Goal: Information Seeking & Learning: Understand process/instructions

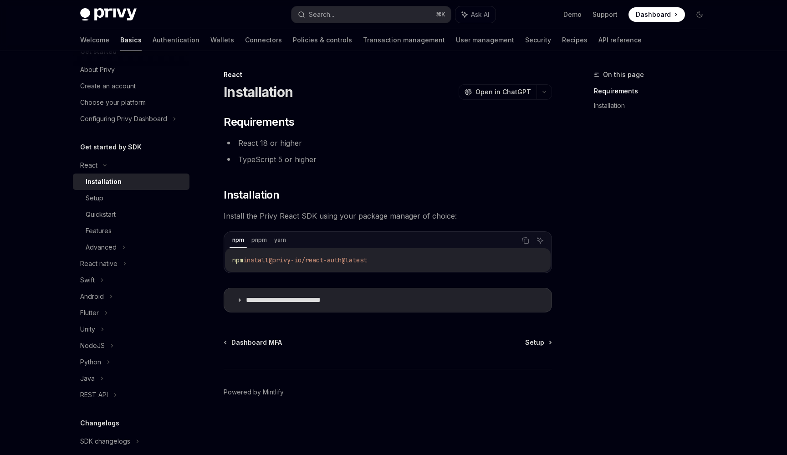
scroll to position [20, 0]
click at [113, 196] on div "Setup" at bounding box center [135, 197] width 98 height 11
type textarea "*"
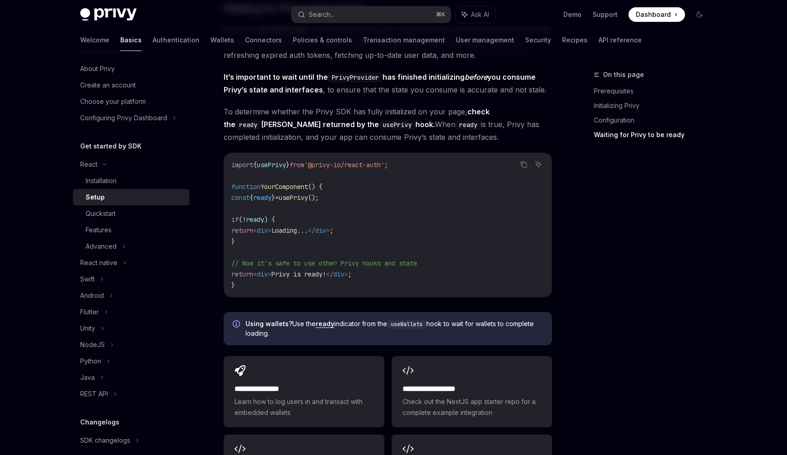
scroll to position [918, 0]
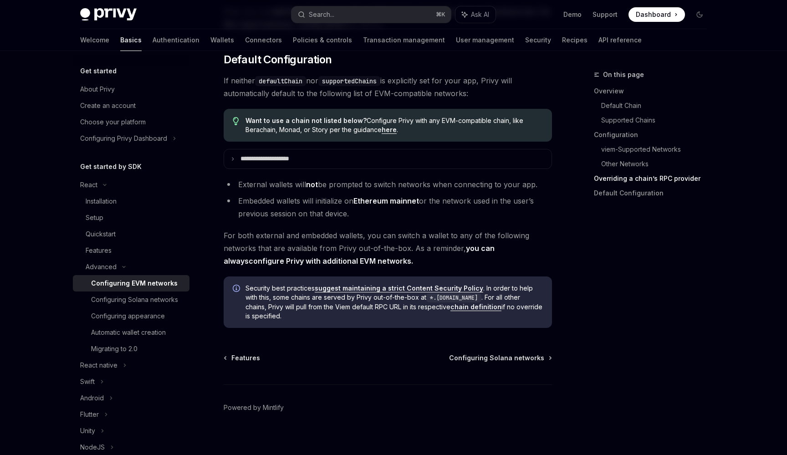
scroll to position [2287, 0]
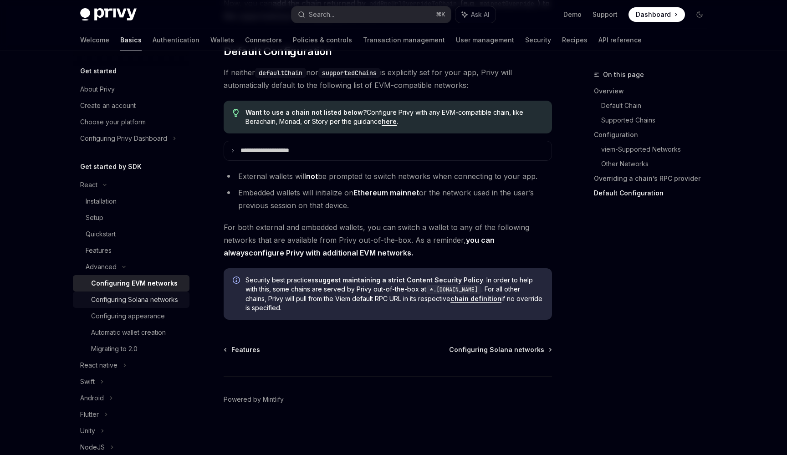
click at [161, 299] on div "Configuring Solana networks" at bounding box center [134, 299] width 87 height 11
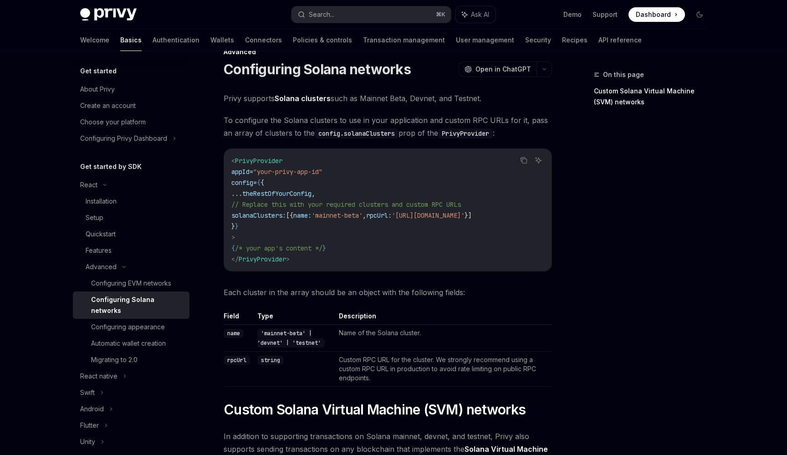
click at [265, 214] on span "solanaClusters:" at bounding box center [258, 215] width 55 height 8
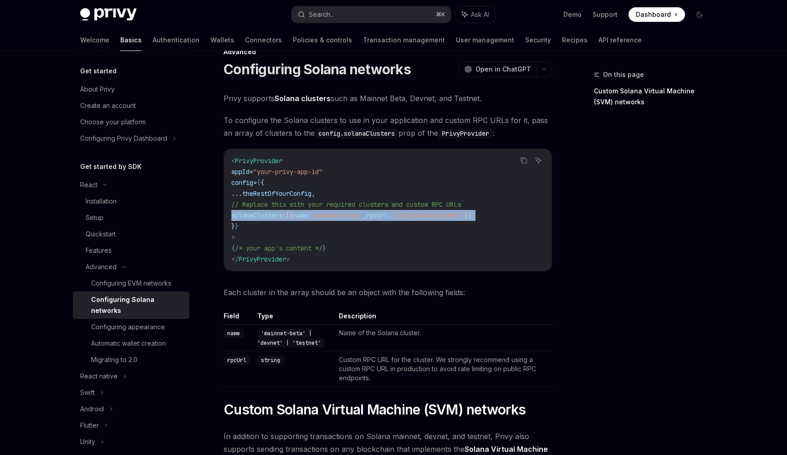
copy code "solanaClusters: [{ name: 'mainnet-beta' , rpcUrl: '[URL][DOMAIN_NAME]' }]"
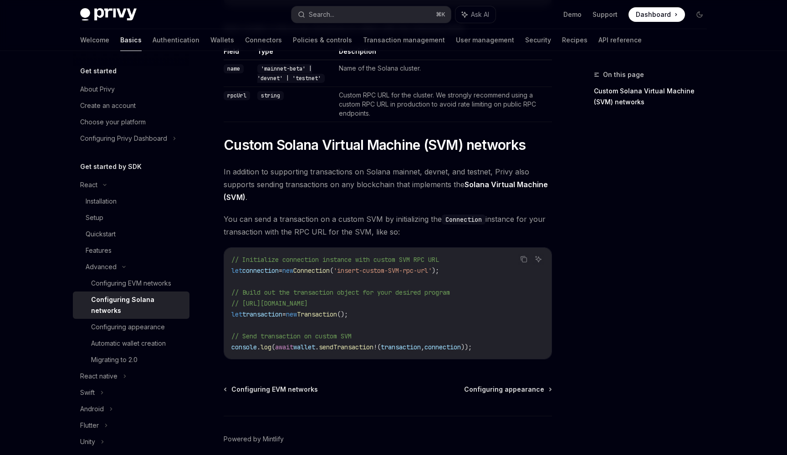
scroll to position [330, 0]
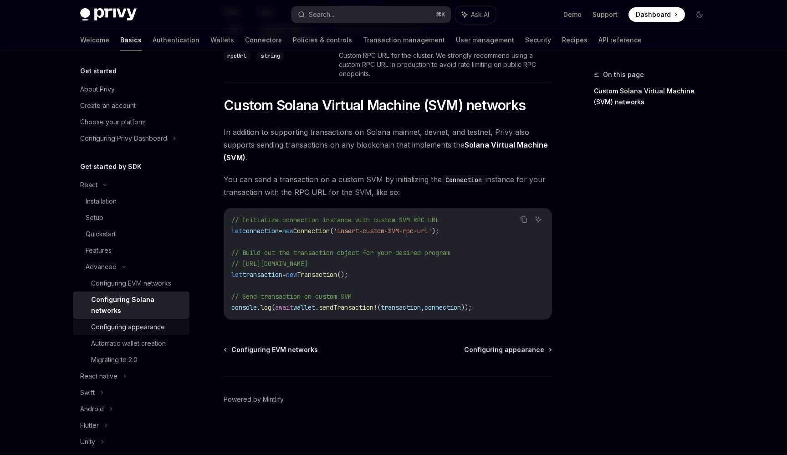
click at [114, 321] on div "Configuring appearance" at bounding box center [128, 326] width 74 height 11
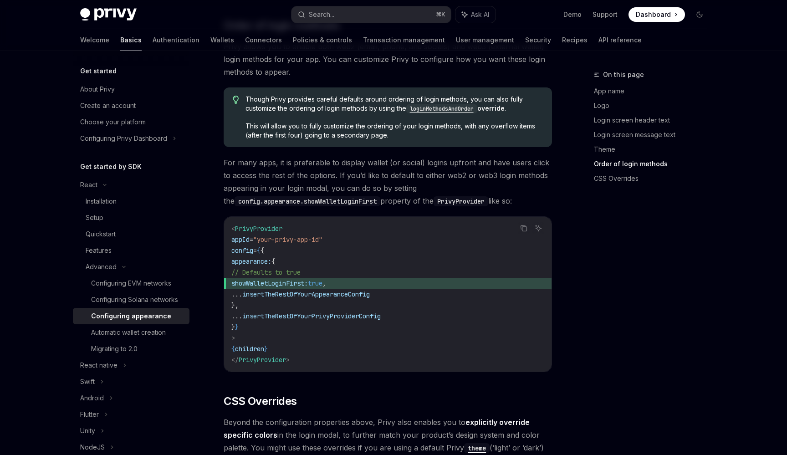
scroll to position [1793, 0]
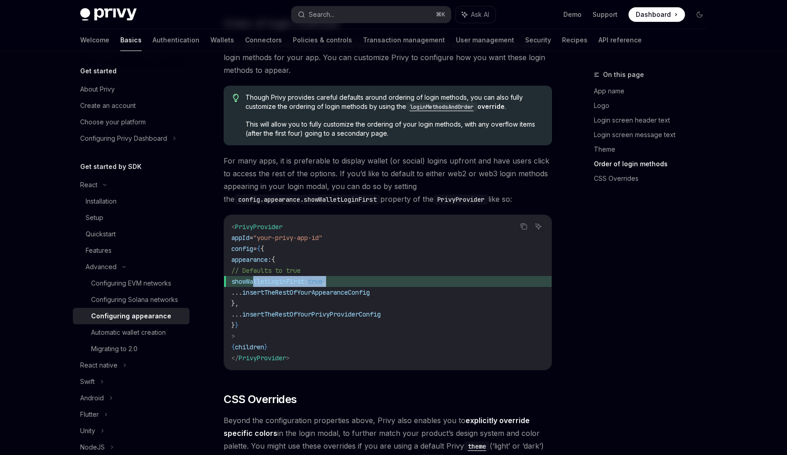
drag, startPoint x: 256, startPoint y: 268, endPoint x: 358, endPoint y: 273, distance: 102.1
click at [358, 276] on span "showWalletLoginFirst: true ," at bounding box center [387, 281] width 313 height 11
copy span "showWalletLoginFirst: true ,"
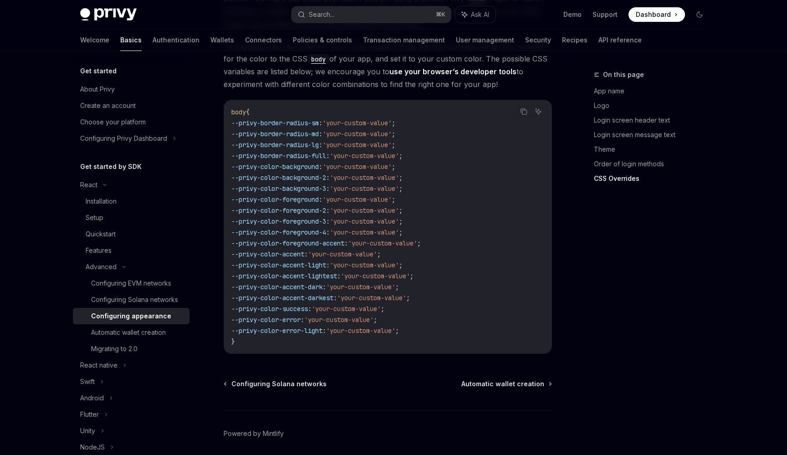
scroll to position [2260, 0]
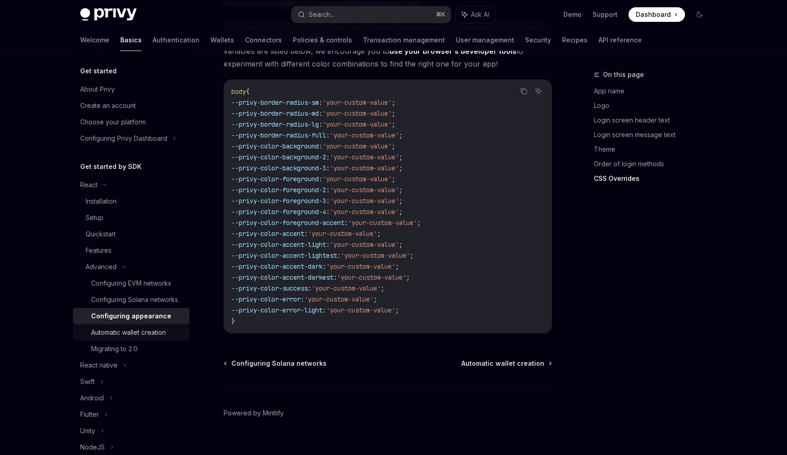
click at [123, 334] on div "Automatic wallet creation" at bounding box center [128, 332] width 75 height 11
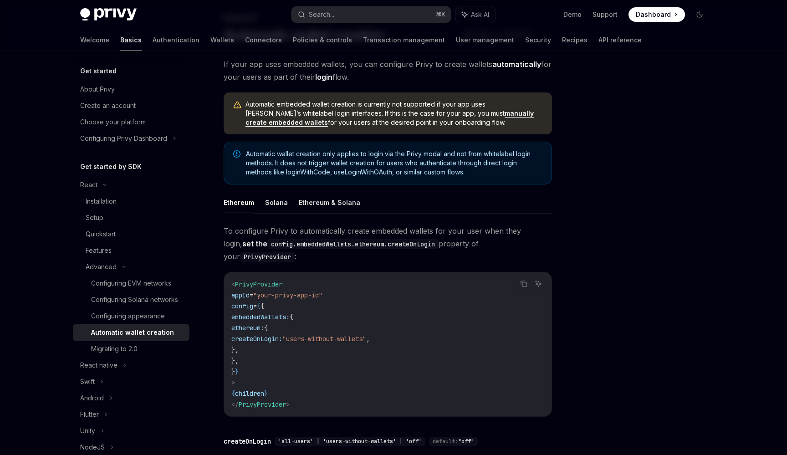
scroll to position [64, 0]
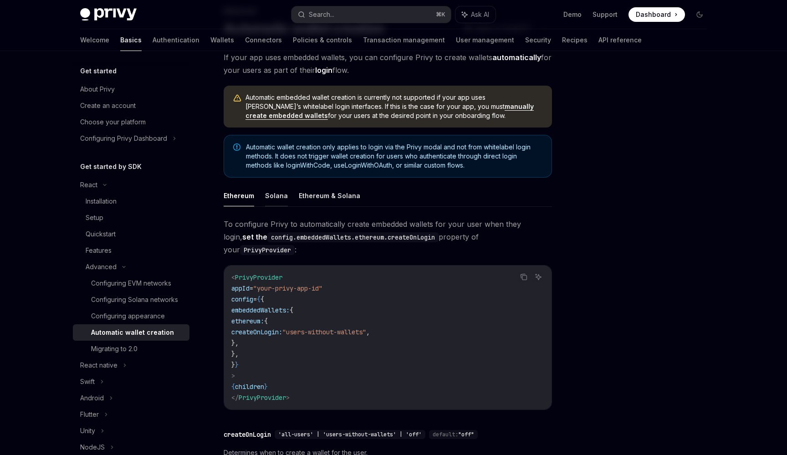
click at [274, 193] on button "Solana" at bounding box center [276, 195] width 23 height 21
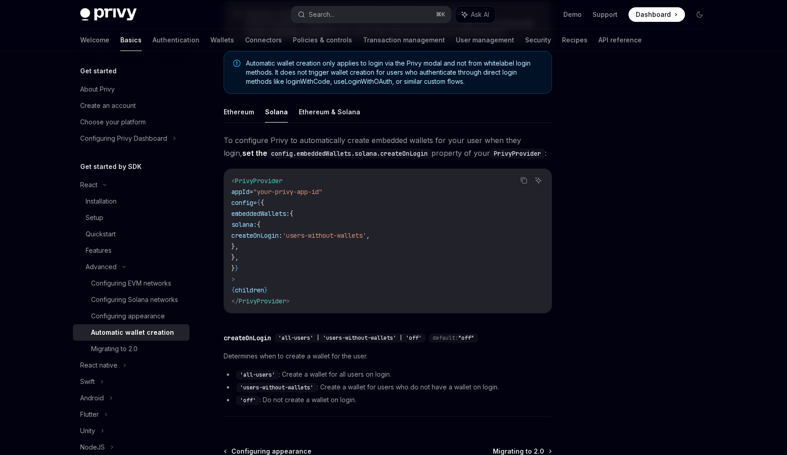
scroll to position [148, 0]
drag, startPoint x: 244, startPoint y: 388, endPoint x: 297, endPoint y: 389, distance: 53.3
click at [297, 389] on code "'users-without-wallets'" at bounding box center [276, 386] width 81 height 9
click at [265, 387] on code "'users-without-wallets'" at bounding box center [276, 386] width 81 height 9
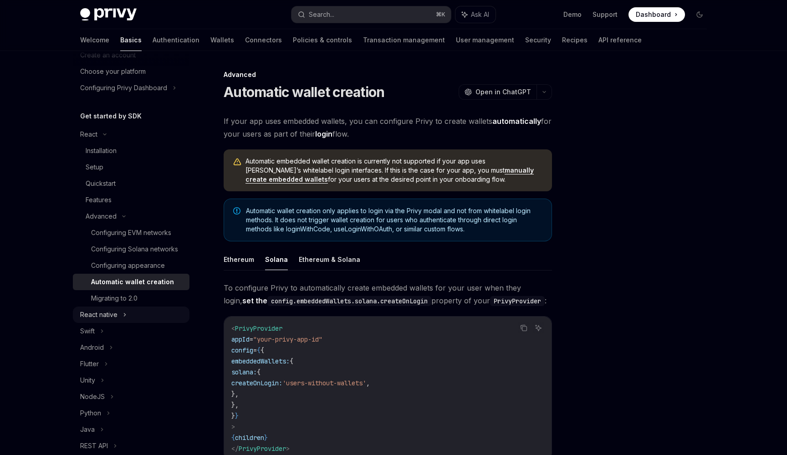
scroll to position [0, 0]
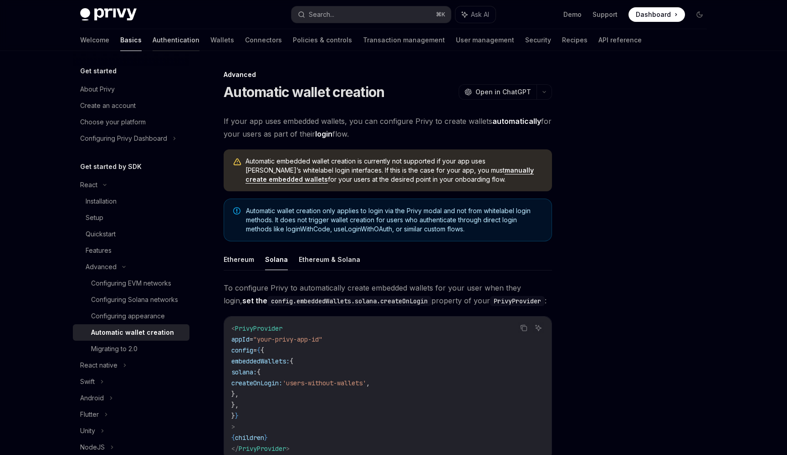
click at [153, 41] on link "Authentication" at bounding box center [176, 40] width 47 height 22
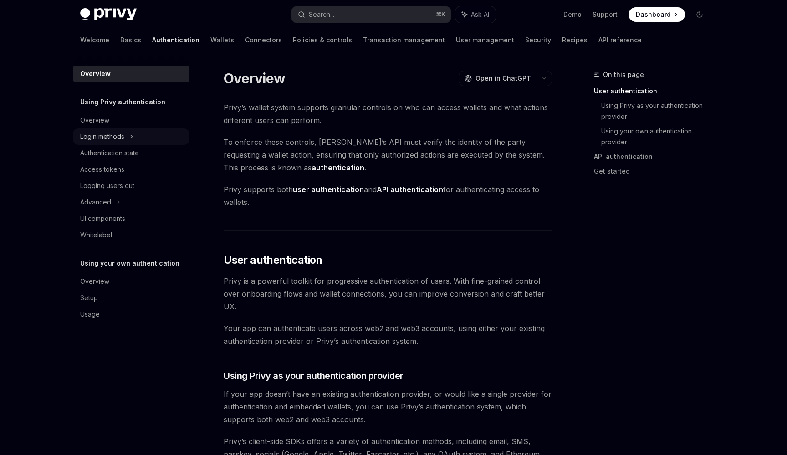
click at [133, 133] on icon at bounding box center [132, 136] width 4 height 11
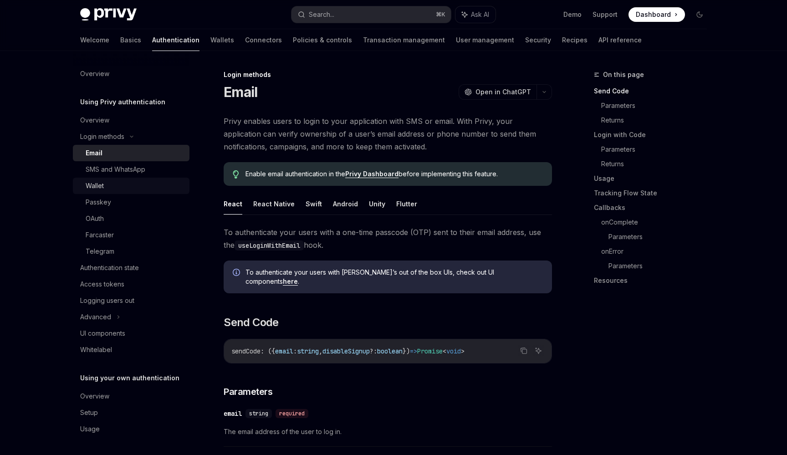
click at [128, 179] on link "Wallet" at bounding box center [131, 186] width 117 height 16
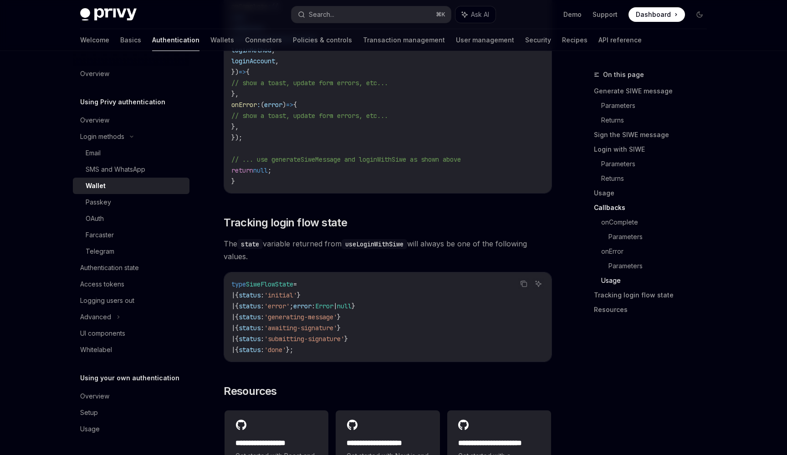
scroll to position [2309, 0]
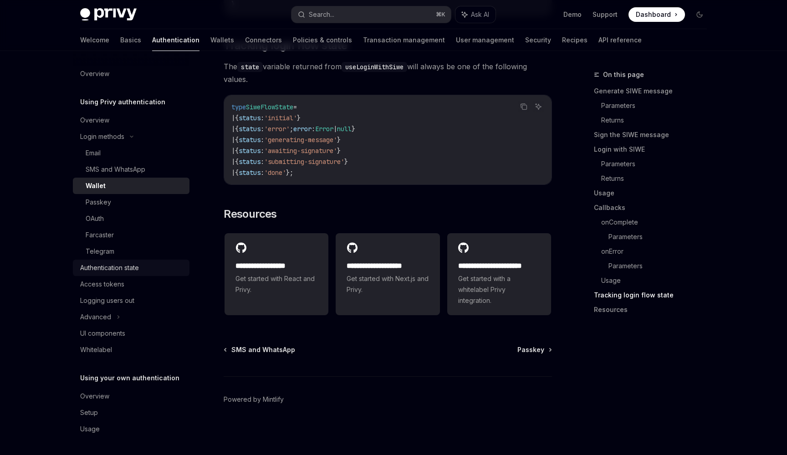
click at [124, 266] on div "Authentication state" at bounding box center [109, 267] width 59 height 11
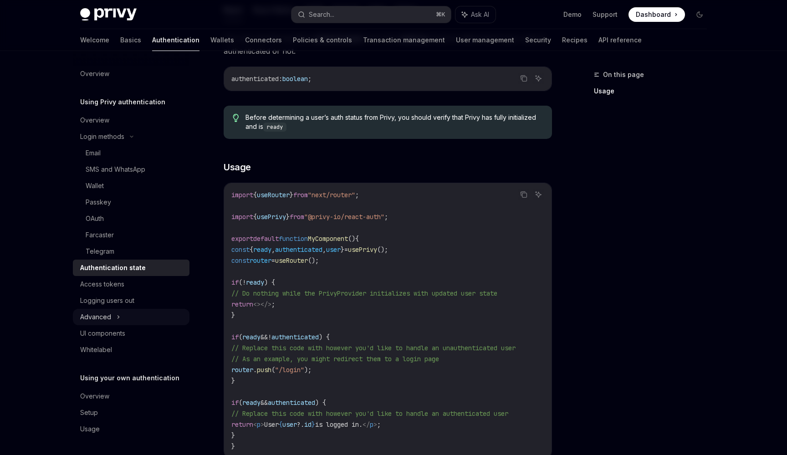
click at [115, 319] on div "Advanced" at bounding box center [131, 317] width 117 height 16
click at [210, 40] on link "Wallets" at bounding box center [222, 40] width 24 height 22
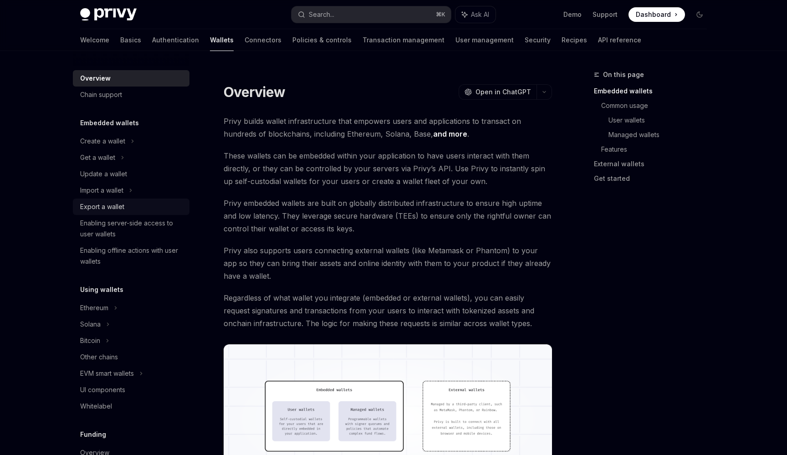
click at [119, 209] on div "Export a wallet" at bounding box center [102, 206] width 44 height 11
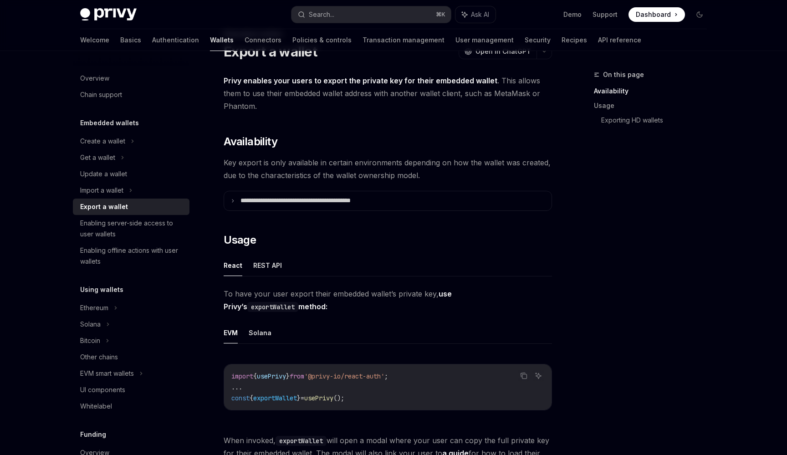
scroll to position [55, 0]
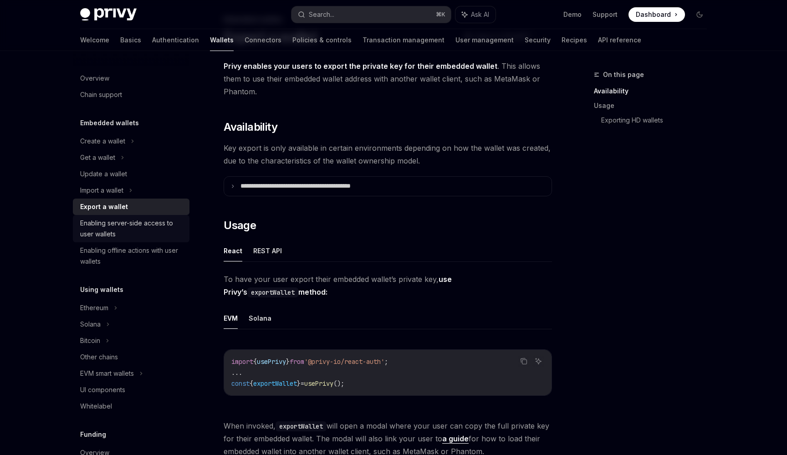
click at [131, 227] on div "Enabling server-side access to user wallets" at bounding box center [132, 229] width 104 height 22
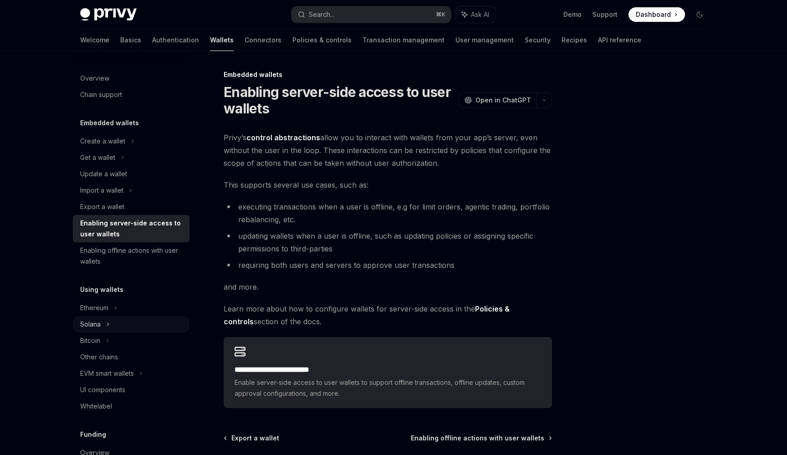
click at [115, 324] on div "Solana" at bounding box center [131, 324] width 117 height 16
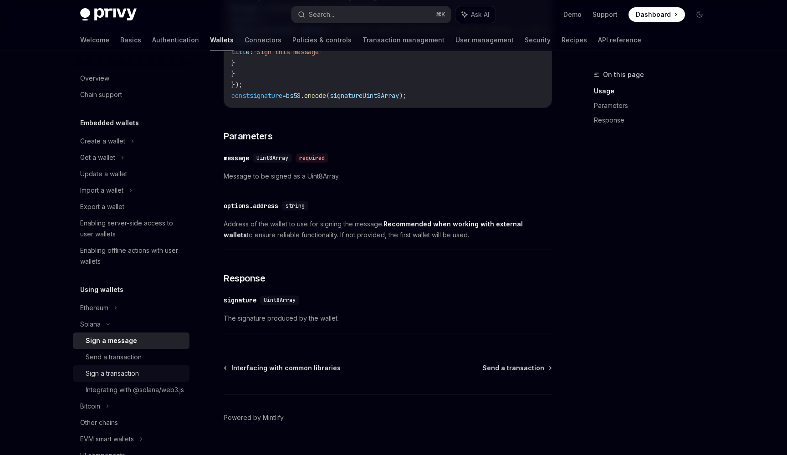
scroll to position [448, 0]
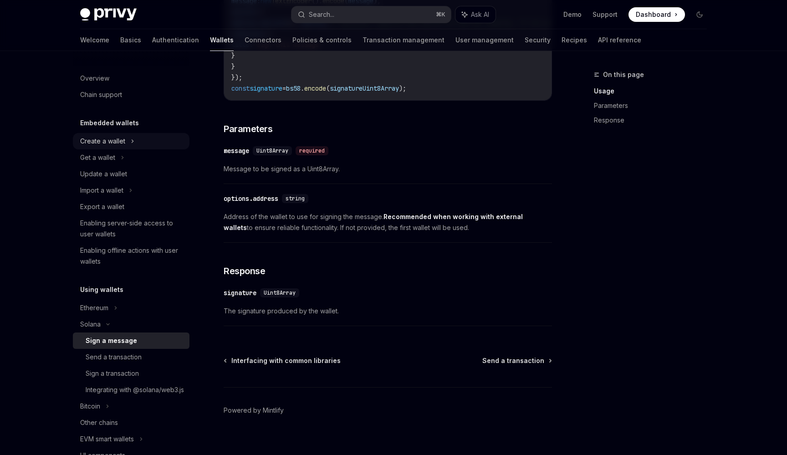
click at [133, 137] on icon at bounding box center [133, 141] width 4 height 11
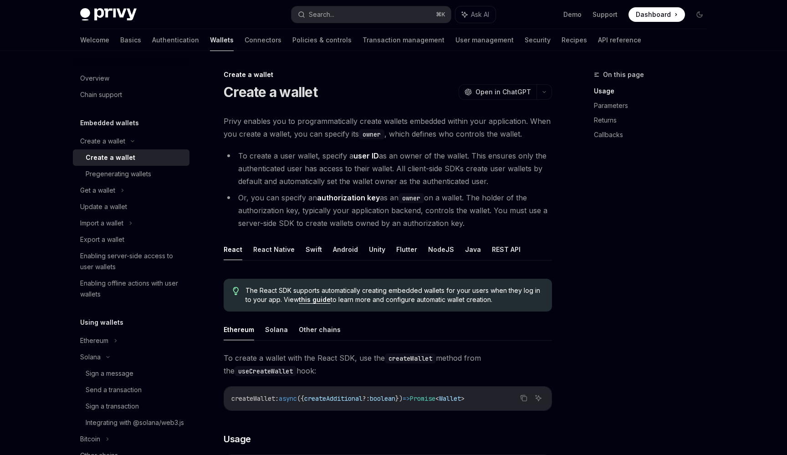
click at [129, 158] on div "Create a wallet" at bounding box center [111, 157] width 50 height 11
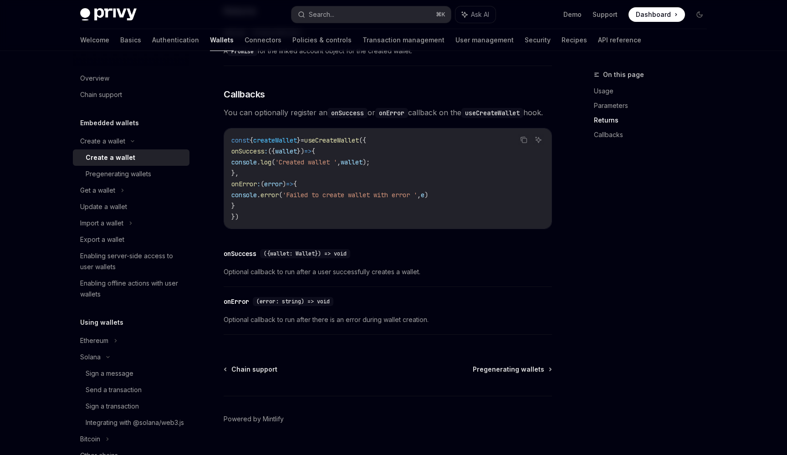
scroll to position [598, 0]
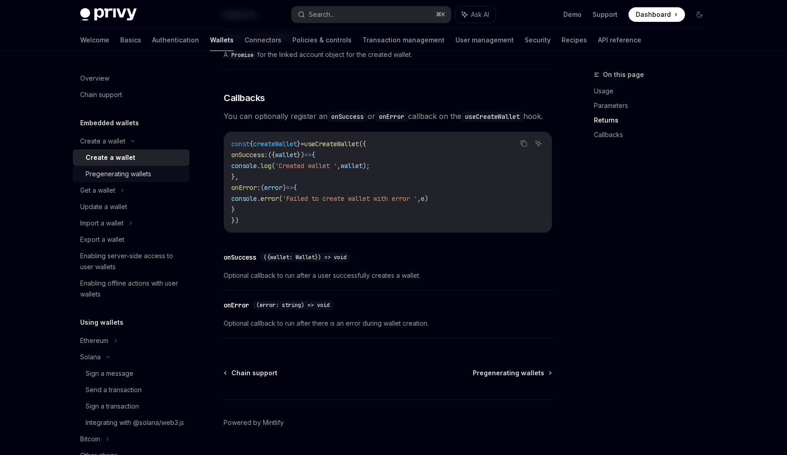
click at [133, 177] on div "Pregenerating wallets" at bounding box center [119, 173] width 66 height 11
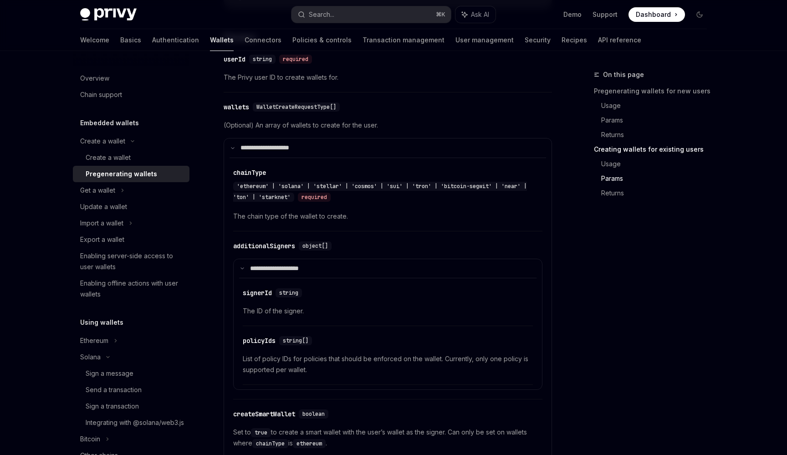
scroll to position [1398, 0]
click at [149, 158] on div "Create a wallet" at bounding box center [135, 157] width 98 height 11
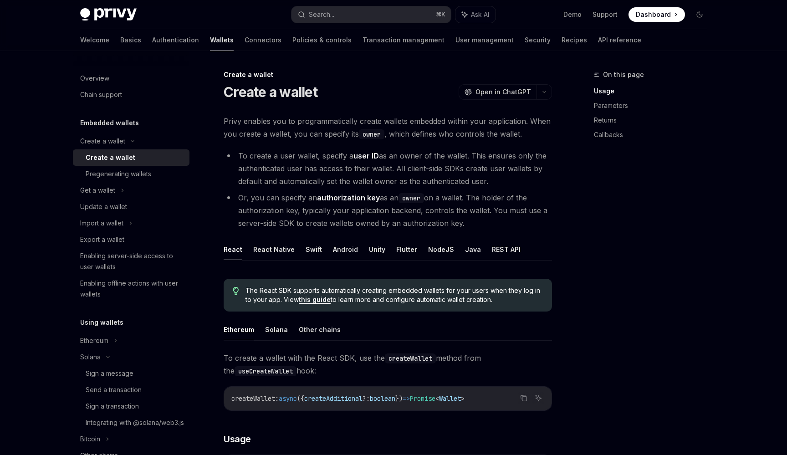
click at [124, 157] on div "Create a wallet" at bounding box center [111, 157] width 50 height 11
click at [127, 241] on div "Export a wallet" at bounding box center [132, 239] width 104 height 11
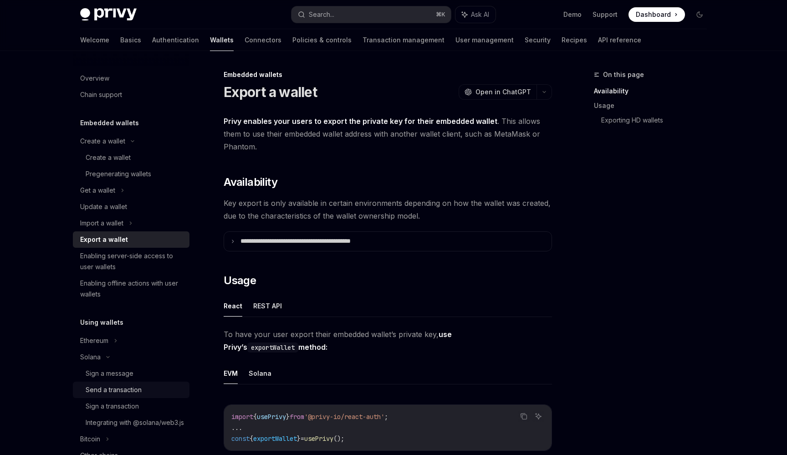
click at [122, 388] on div "Send a transaction" at bounding box center [114, 389] width 56 height 11
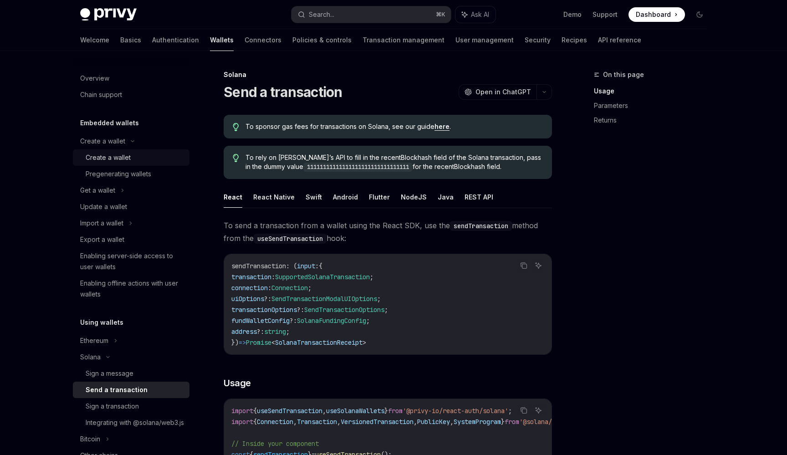
click at [123, 160] on div "Create a wallet" at bounding box center [108, 157] width 45 height 11
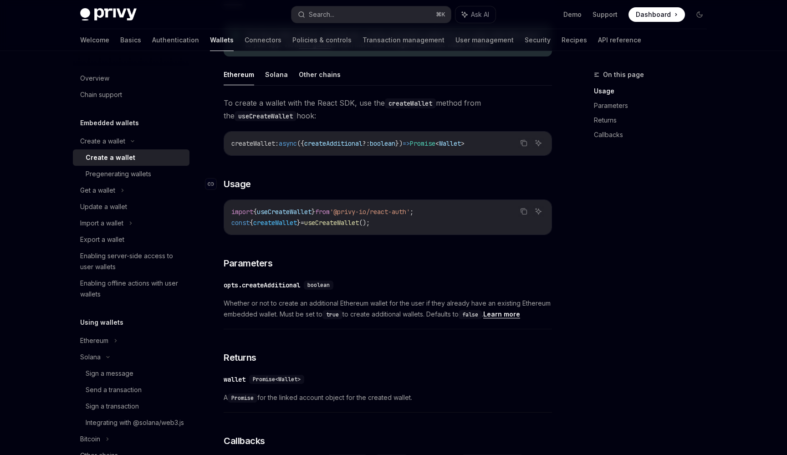
scroll to position [256, 0]
click at [265, 77] on button "Solana" at bounding box center [276, 72] width 23 height 21
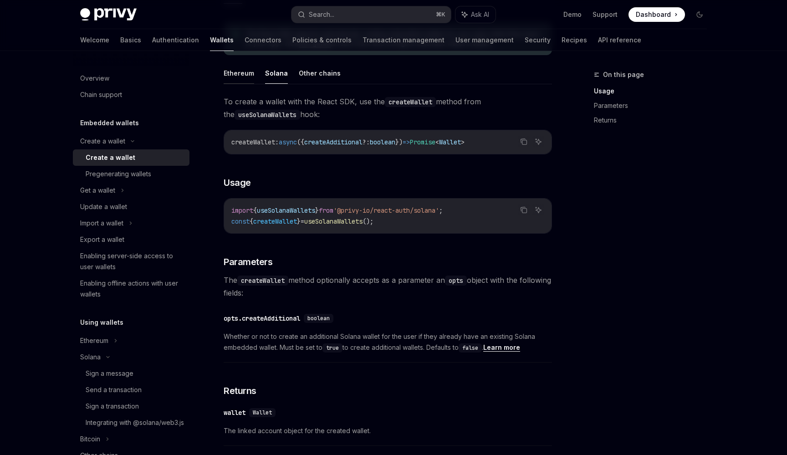
click at [245, 76] on button "Ethereum" at bounding box center [239, 72] width 31 height 21
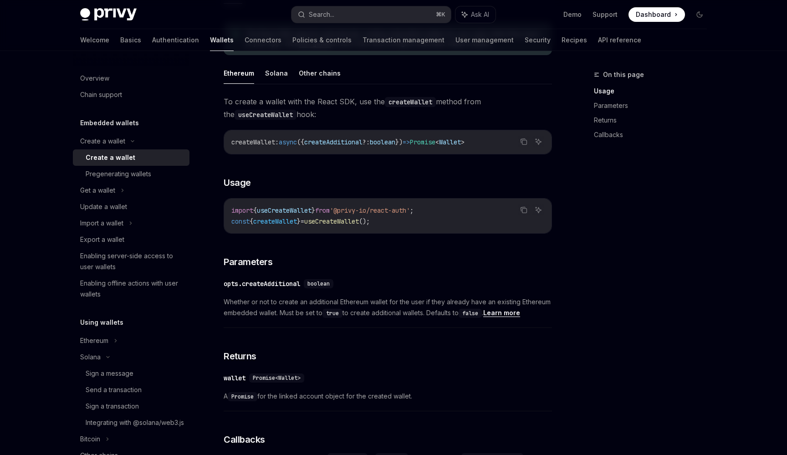
click at [286, 72] on ul "Ethereum Solana Other chains" at bounding box center [388, 73] width 328 height 22
click at [283, 75] on button "Solana" at bounding box center [276, 72] width 23 height 21
type textarea "*"
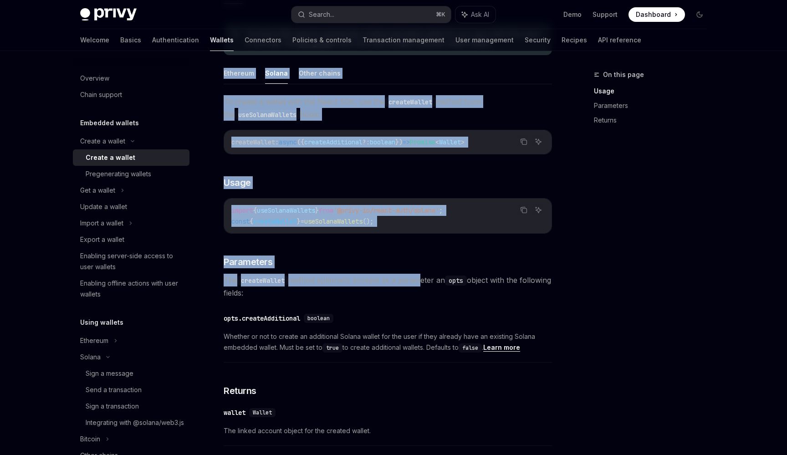
drag, startPoint x: 214, startPoint y: 78, endPoint x: 418, endPoint y: 282, distance: 288.8
click at [418, 282] on div "Create a wallet Create a wallet OpenAI Open in ChatGPT OpenAI Open in ChatGPT P…" at bounding box center [302, 199] width 503 height 773
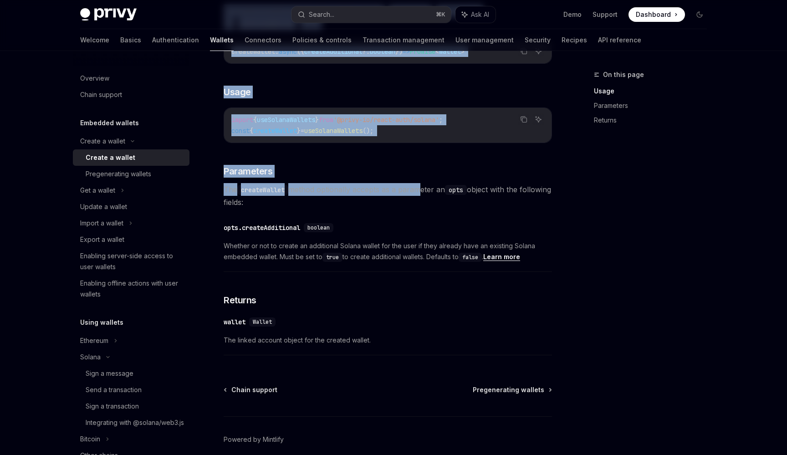
scroll to position [348, 0]
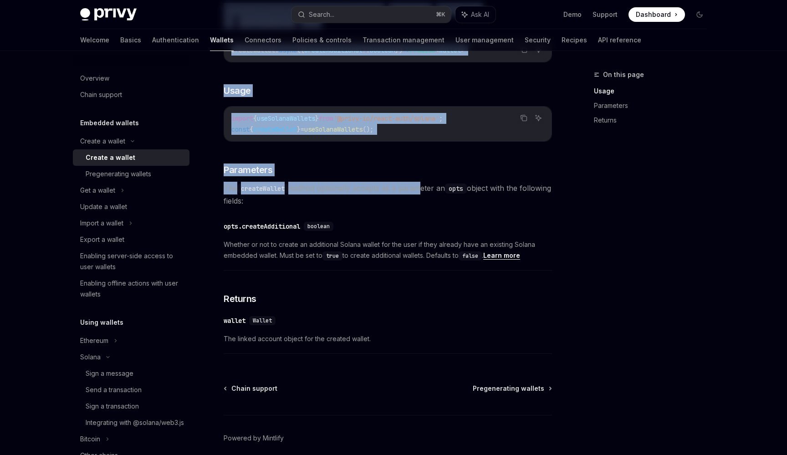
click at [375, 344] on span "The linked account object for the created wallet." at bounding box center [388, 338] width 328 height 11
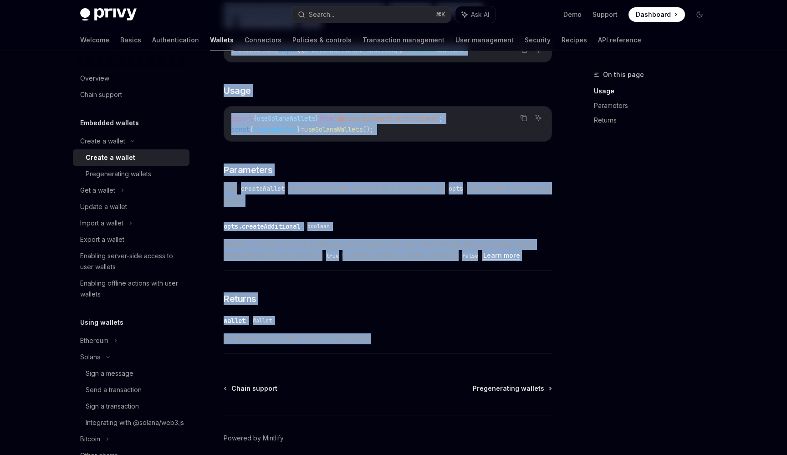
copy div "Ethereum Solana Other chains To create a wallet with the React SDK, use the cre…"
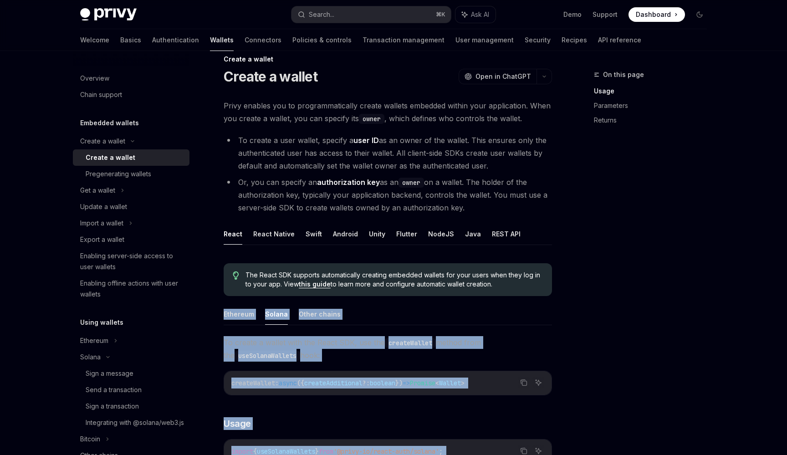
scroll to position [0, 0]
